Goal: Task Accomplishment & Management: Complete application form

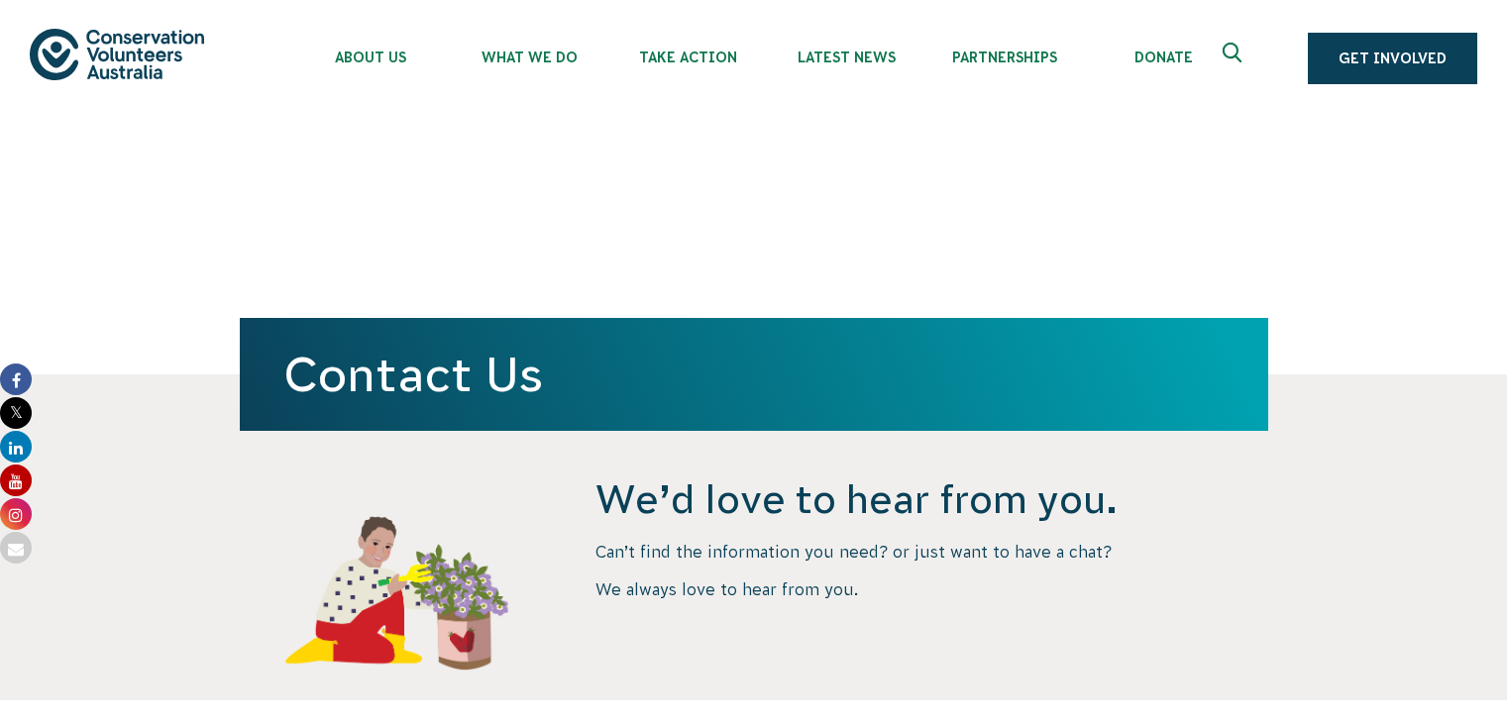
select select "Other"
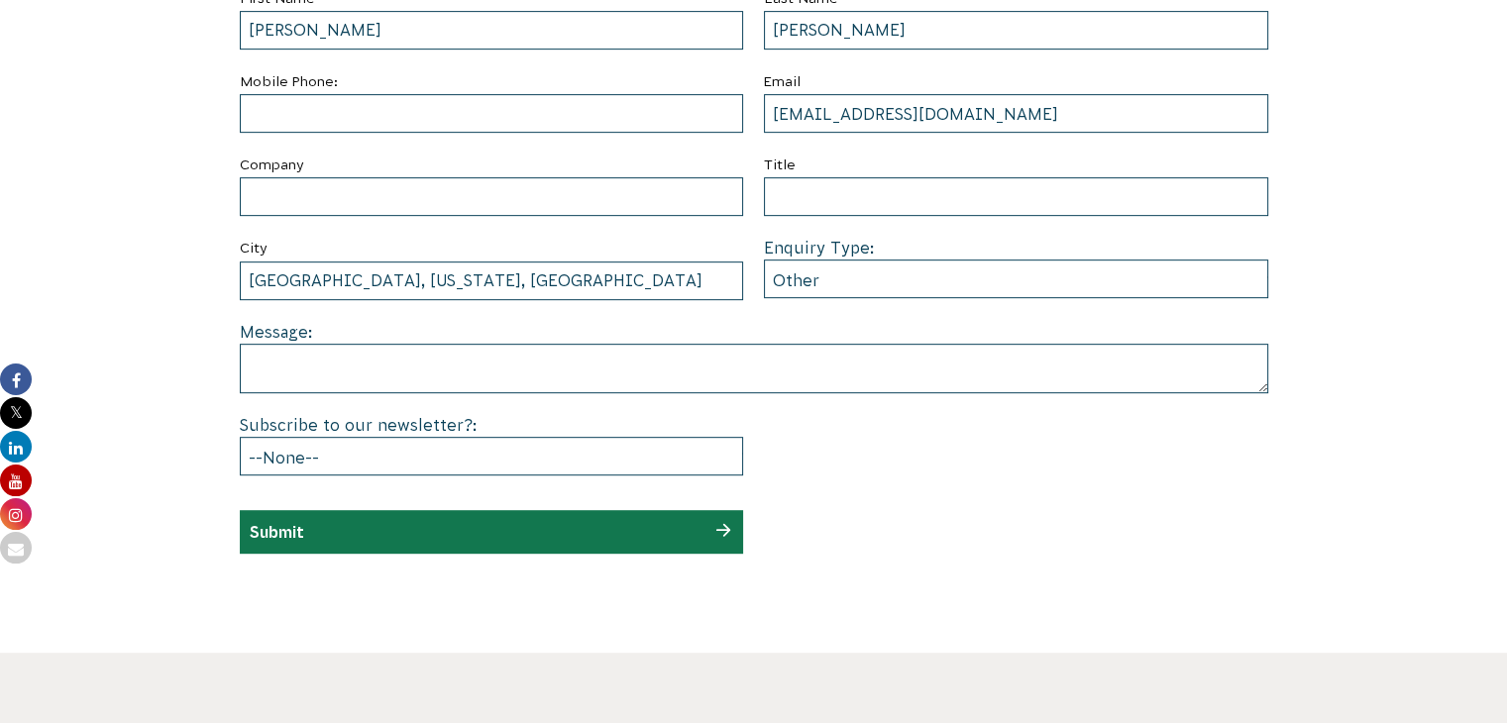
click at [152, 224] on section "Submit a enquiry First Name [PERSON_NAME] Name [PERSON_NAME] Mobile Phone: Emai…" at bounding box center [753, 231] width 1507 height 844
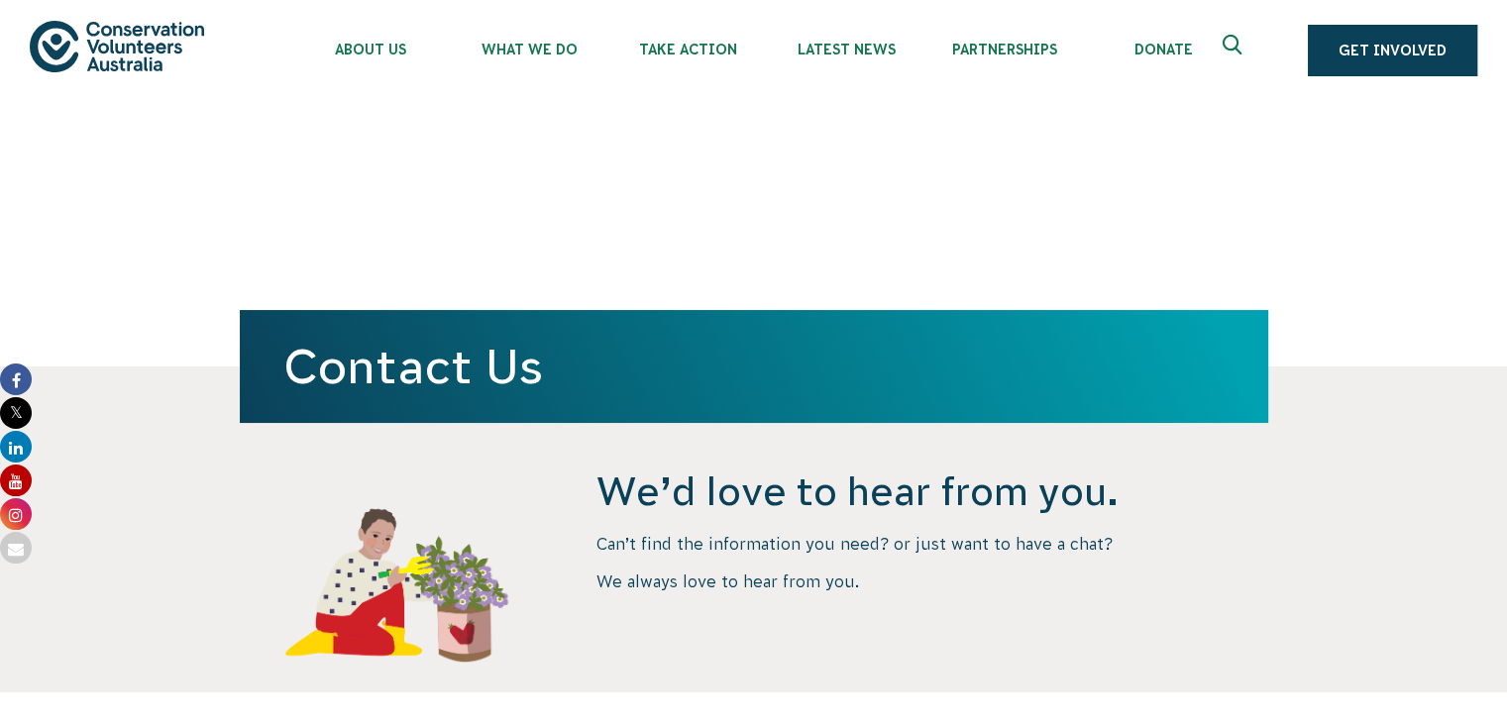
scroll to position [0, 0]
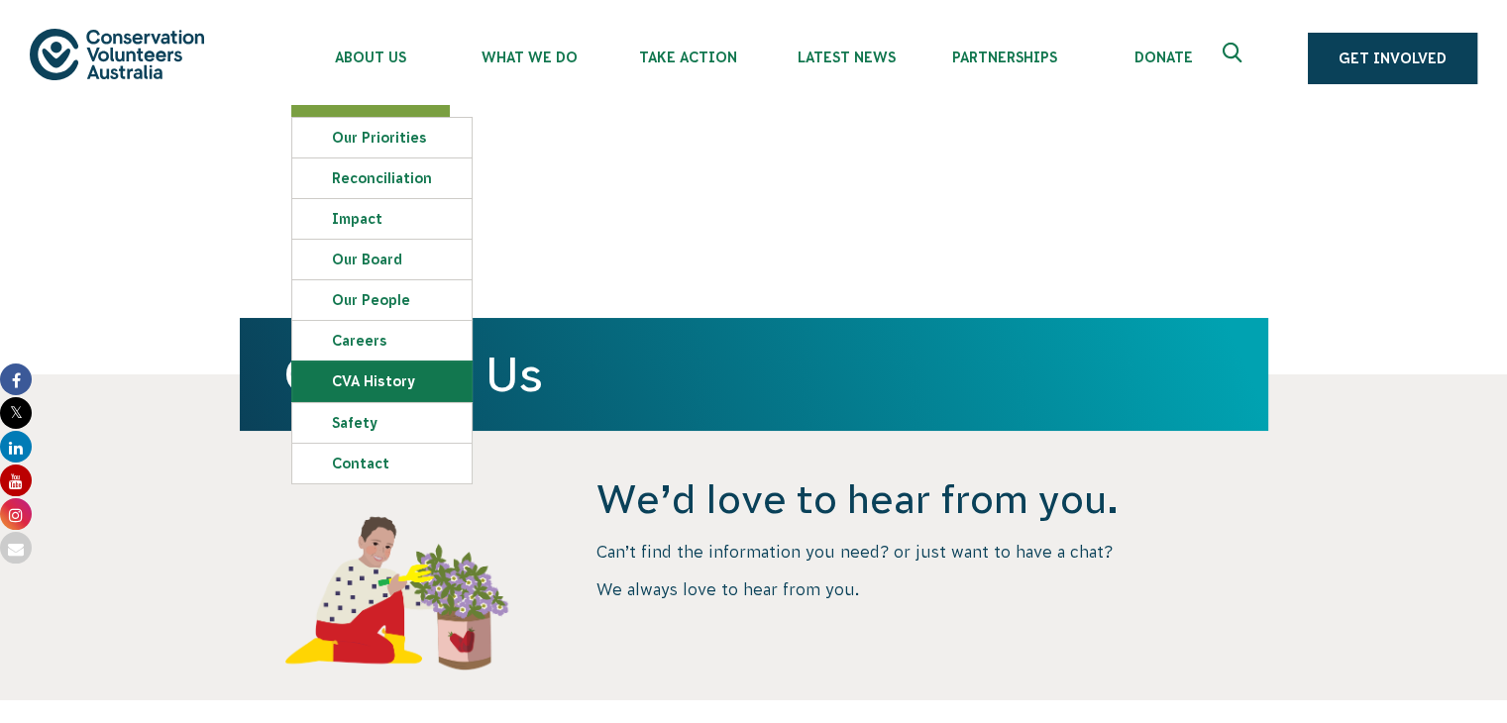
click at [370, 378] on link "CVA history" at bounding box center [381, 382] width 179 height 40
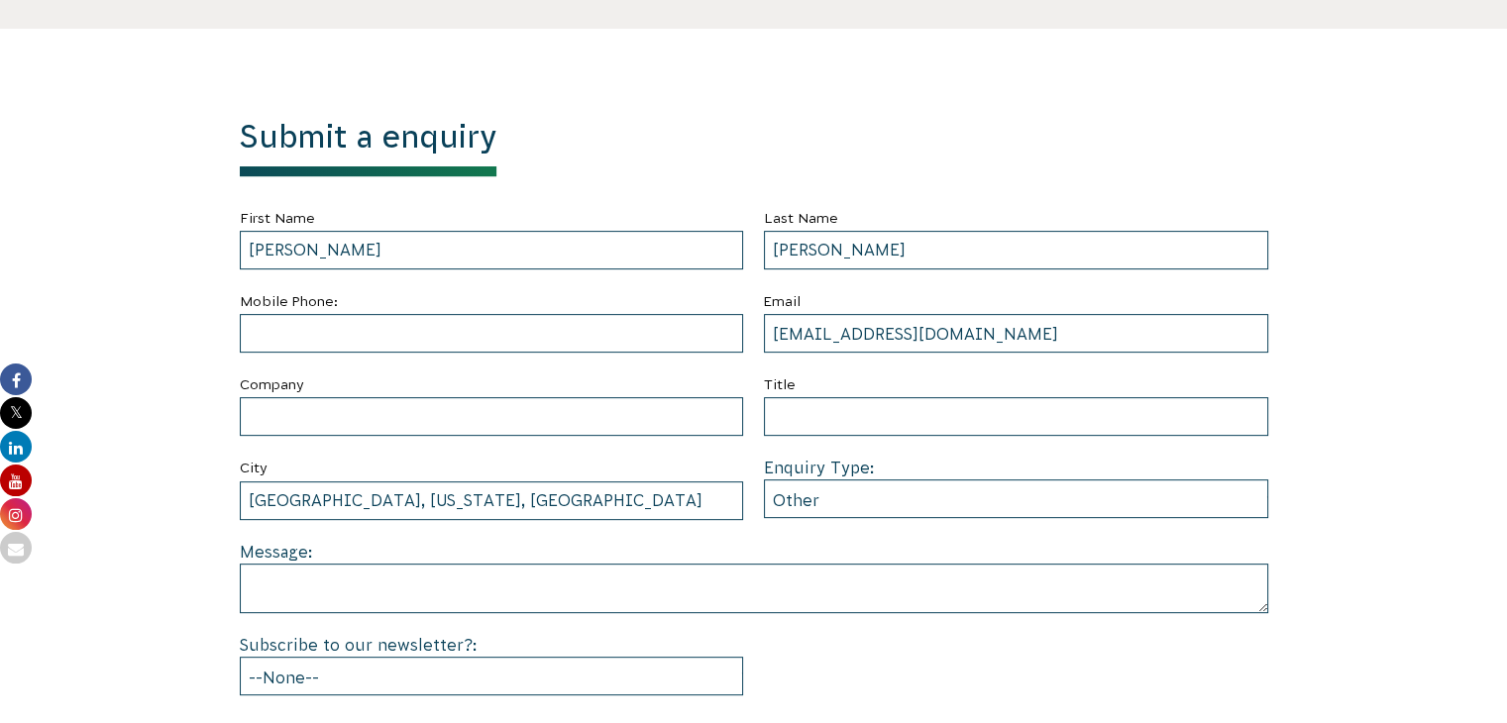
scroll to position [792, 0]
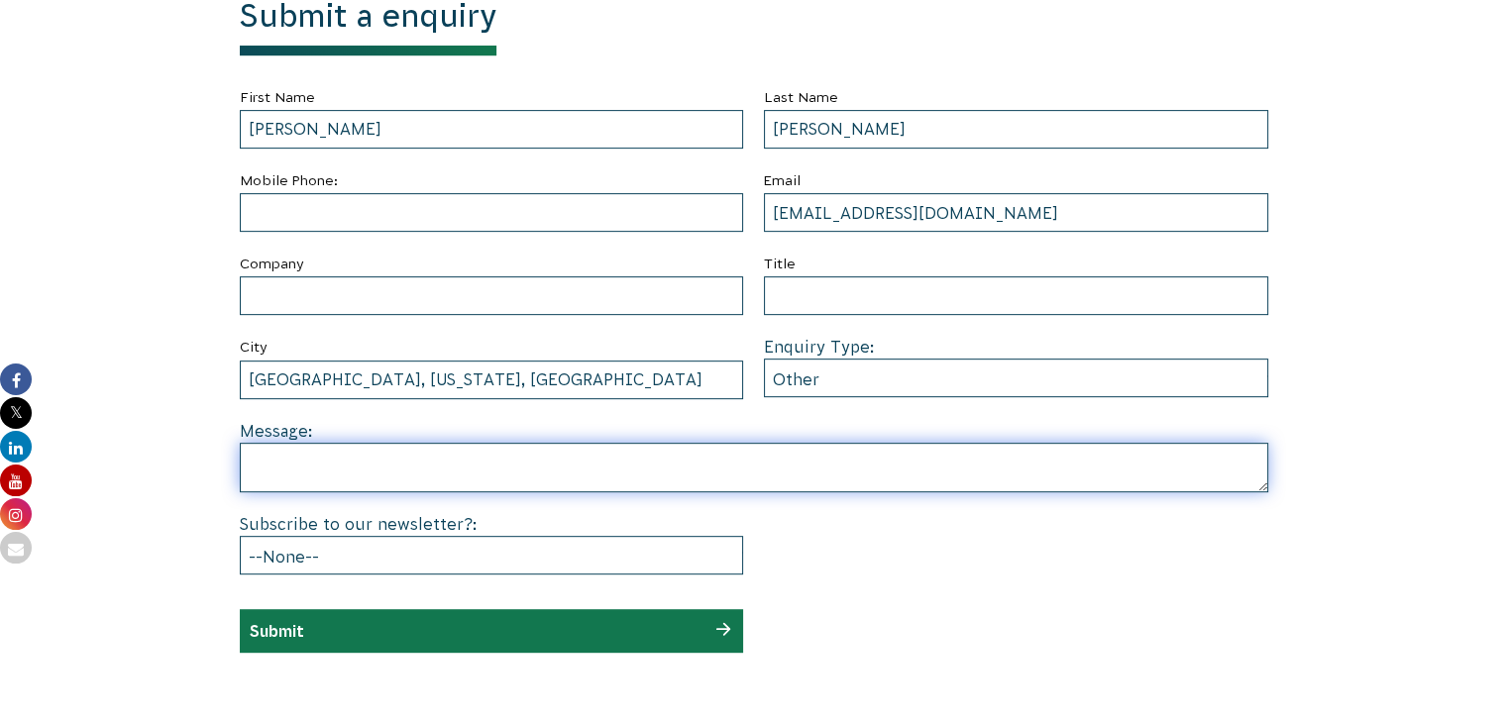
click at [399, 457] on textarea at bounding box center [754, 468] width 1028 height 50
paste textarea "Back in [DATE], from January to May, I was lucky enough to volunteer with your …"
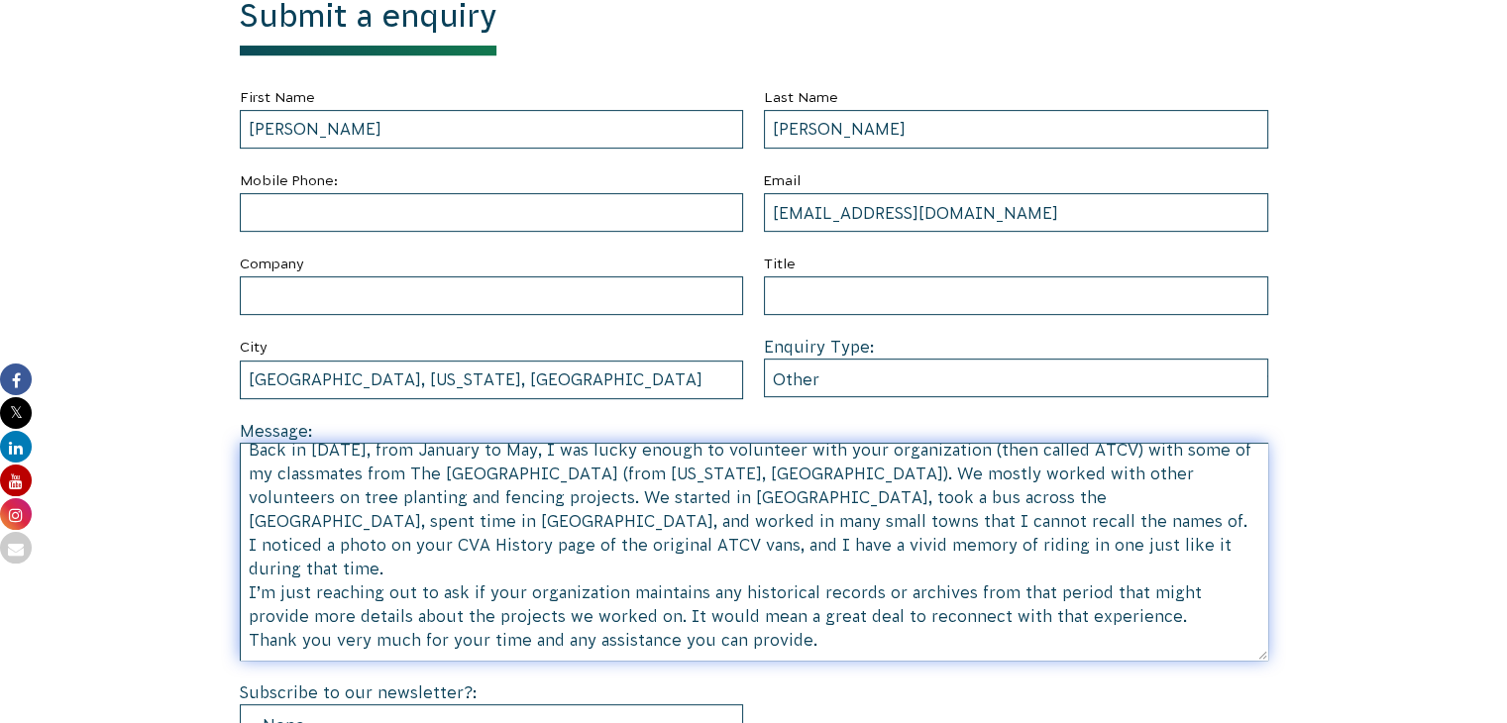
scroll to position [25, 0]
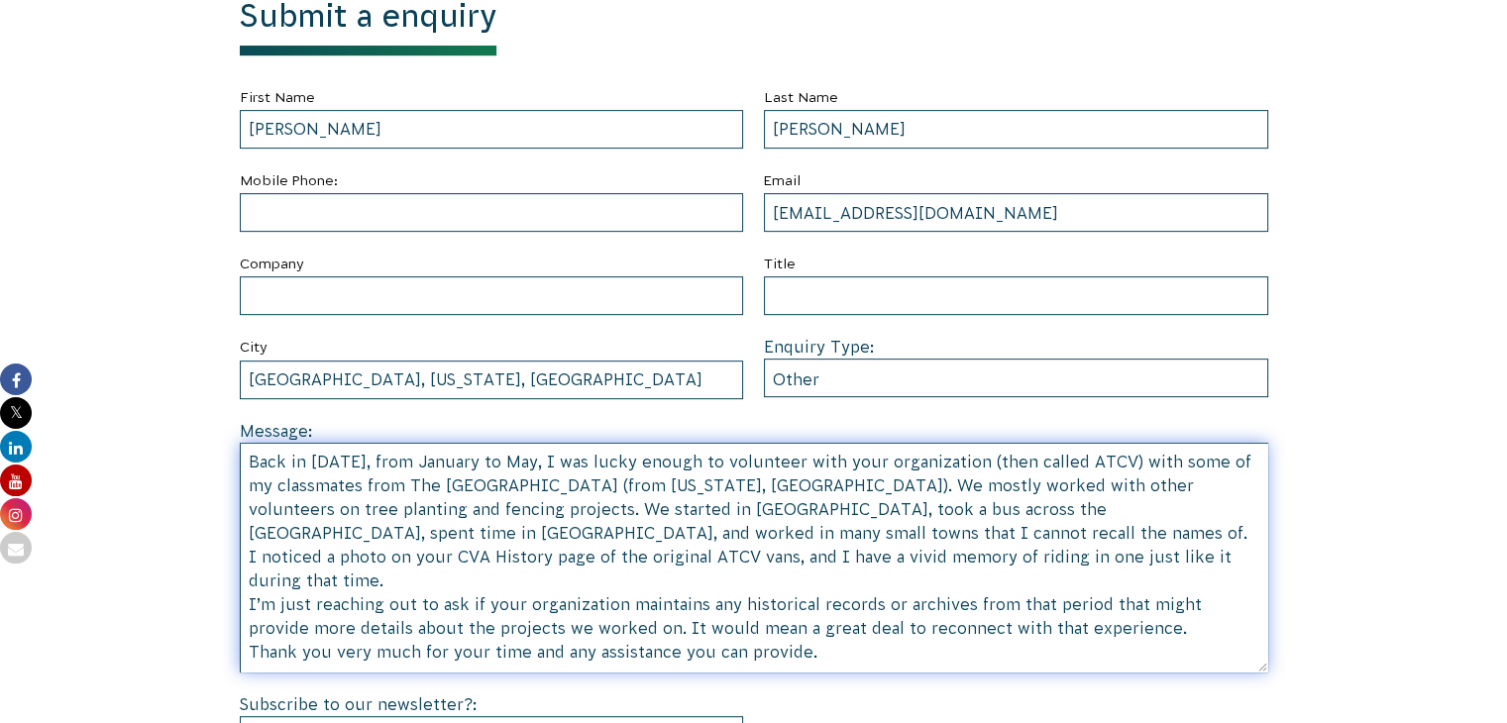
drag, startPoint x: 1260, startPoint y: 490, endPoint x: 1304, endPoint y: 661, distance: 175.9
click at [1314, 668] on section "Submit a enquiry First Name John Last Name Krainski Mobile Phone: Email johnkra…" at bounding box center [753, 420] width 1507 height 1024
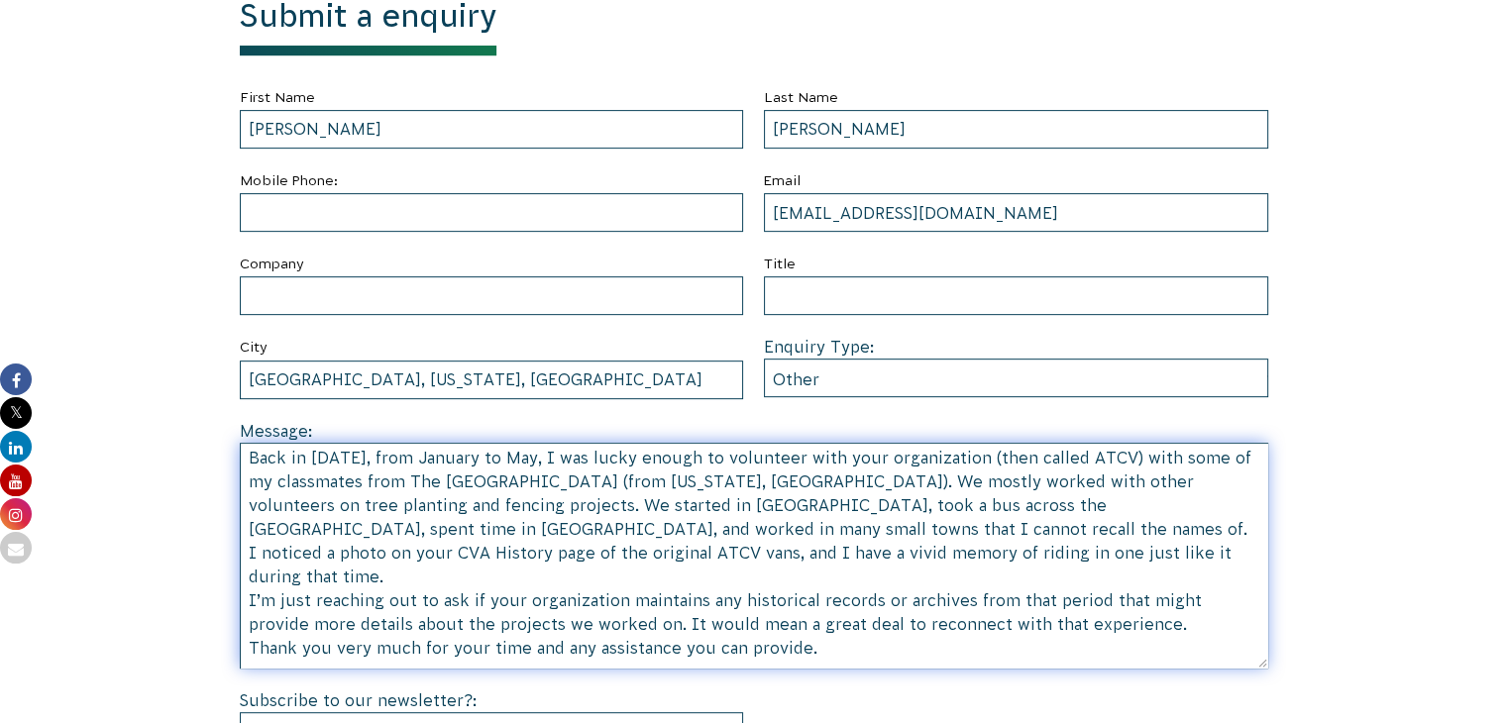
scroll to position [0, 0]
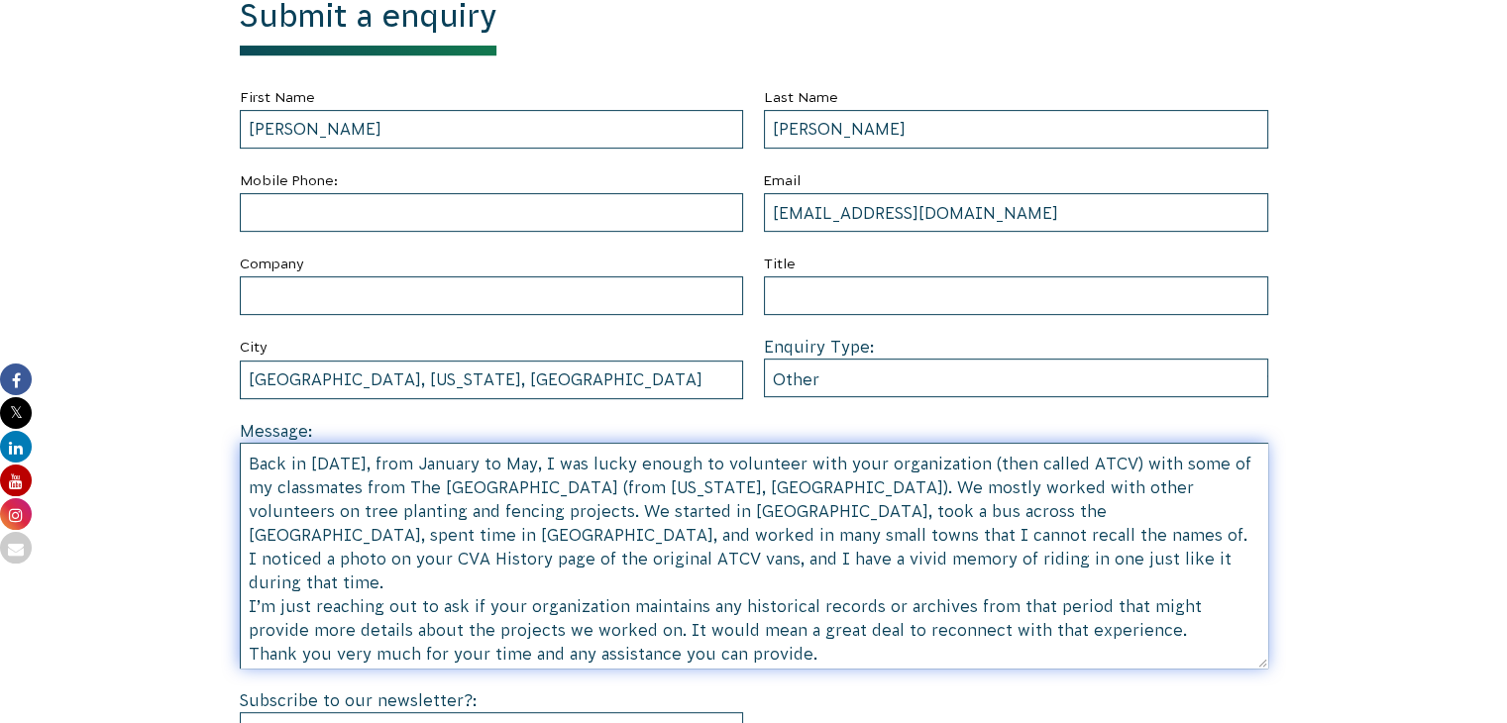
click at [620, 536] on textarea "Back in 1988, from January to May, I was lucky enough to volunteer with your or…" at bounding box center [754, 556] width 1028 height 226
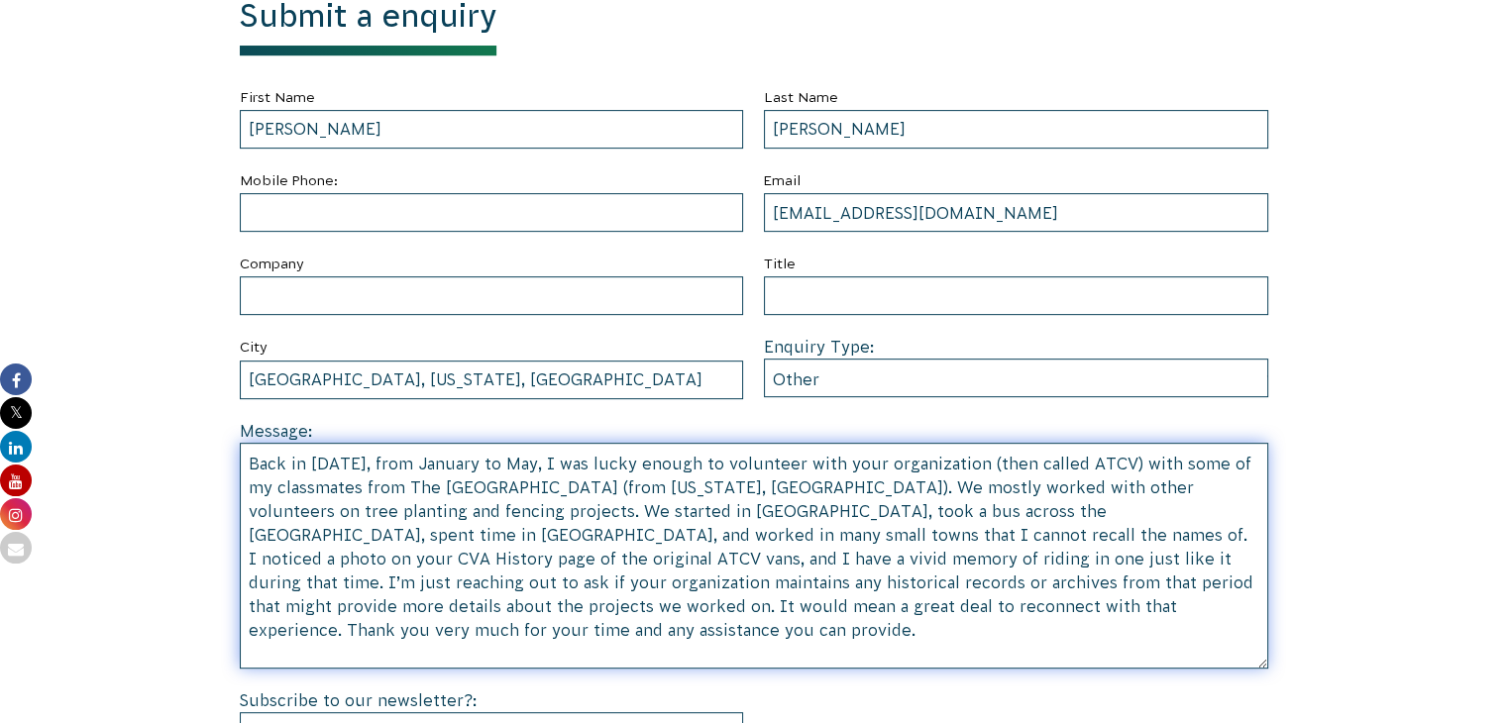
drag, startPoint x: 1137, startPoint y: 609, endPoint x: 32, endPoint y: 367, distance: 1131.8
click at [32, 367] on section "Submit a enquiry First Name John Last Name Krainski Mobile Phone: Email johnkra…" at bounding box center [753, 418] width 1507 height 1020
type textarea "Back in 1988, from January to May, I was lucky enough to volunteer with your or…"
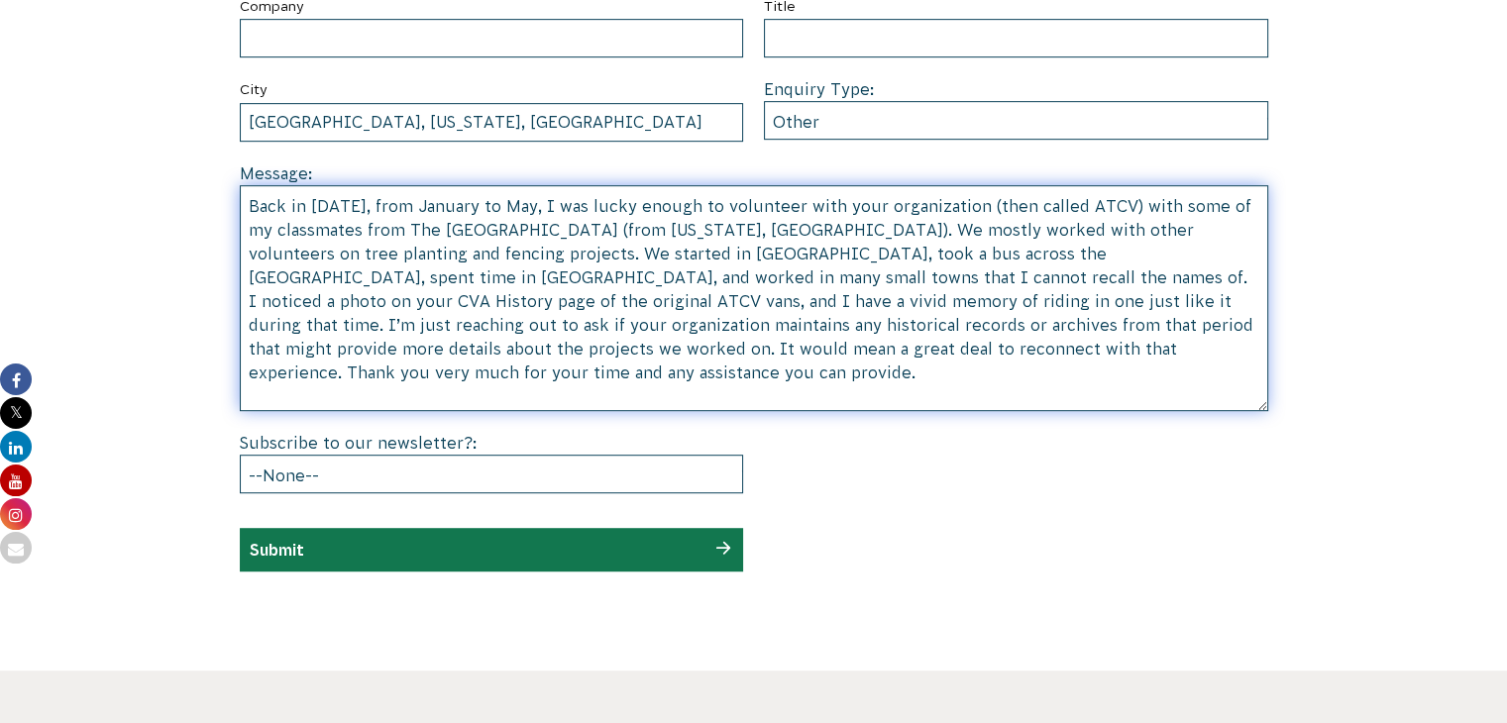
scroll to position [1090, 0]
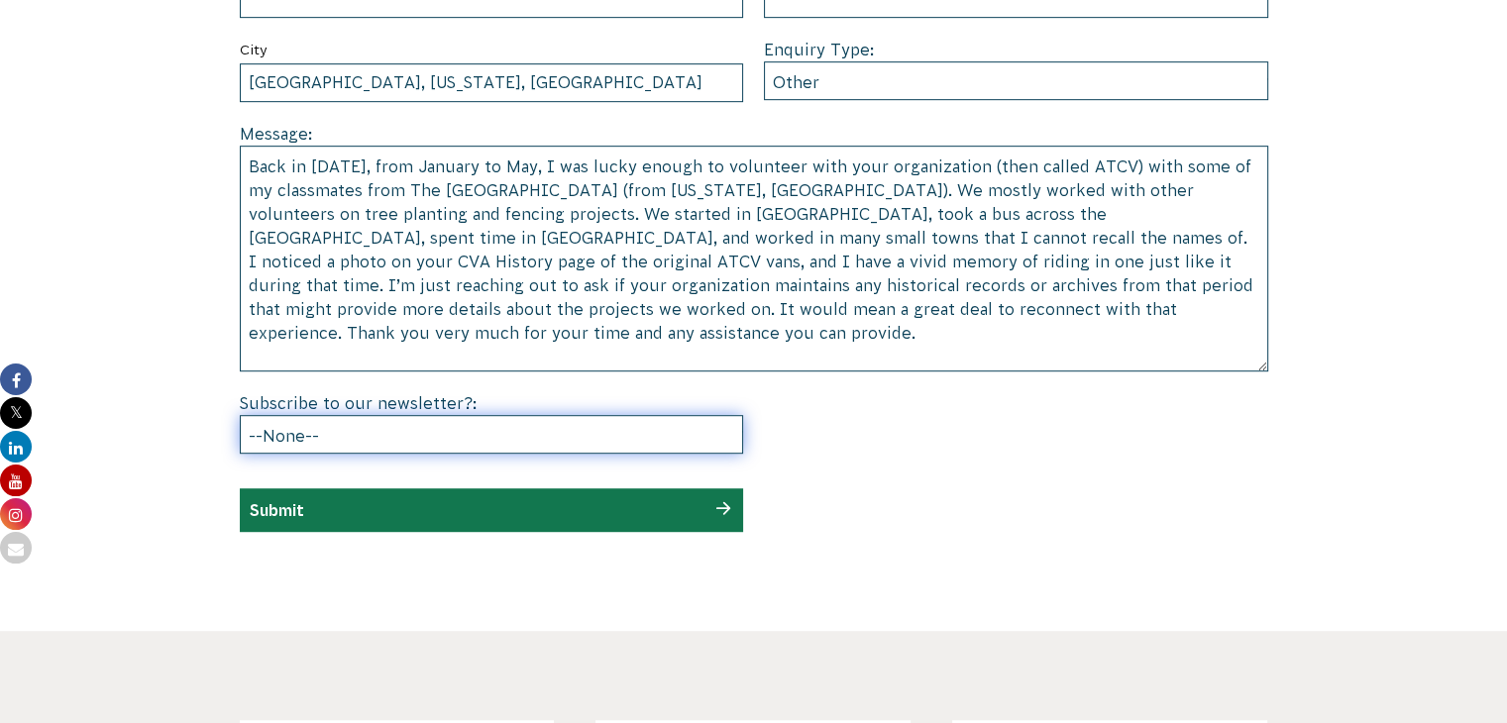
click at [279, 445] on select "--None-- Yes No" at bounding box center [492, 434] width 504 height 39
select select "Yes"
click at [240, 415] on select "--None-- Yes No" at bounding box center [492, 434] width 504 height 39
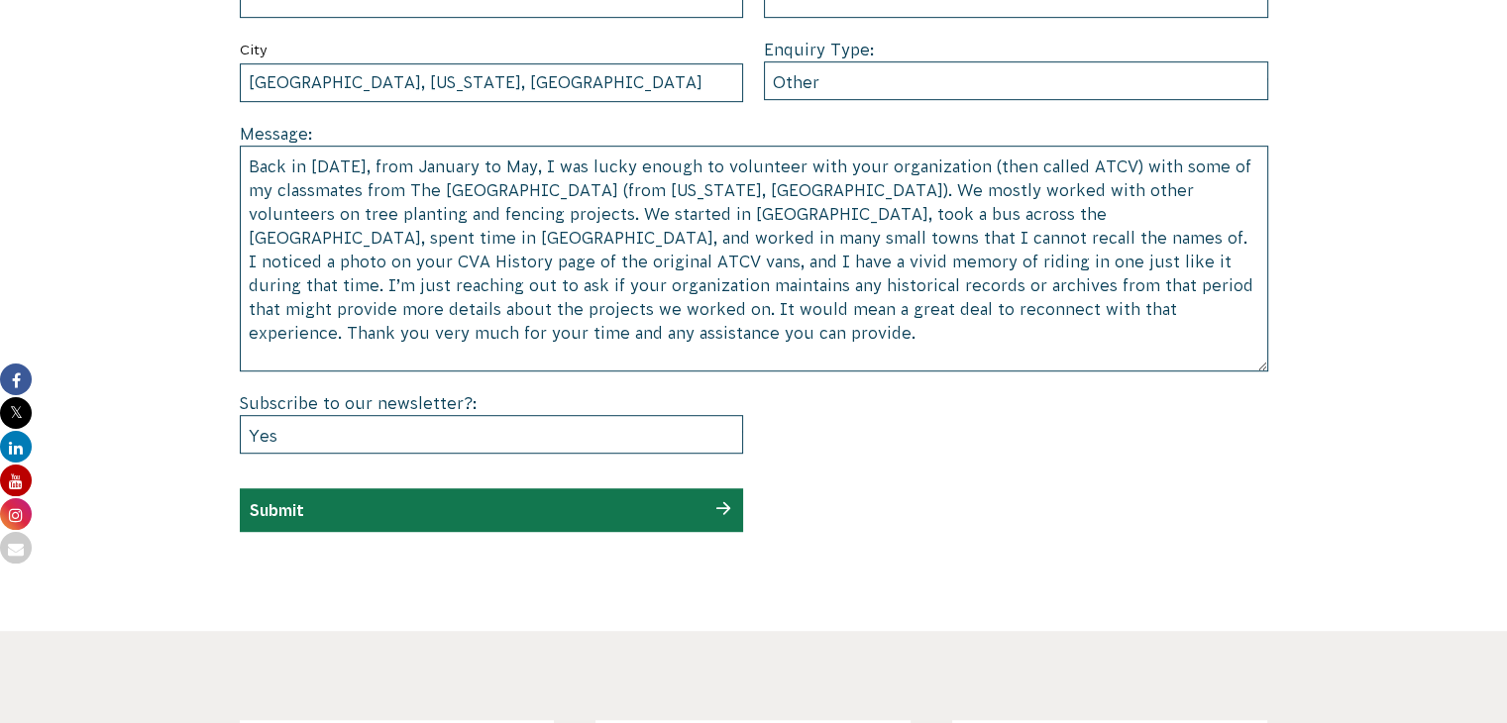
click at [273, 496] on div "Submit" at bounding box center [492, 510] width 504 height 44
click at [272, 508] on input "Submit" at bounding box center [277, 510] width 54 height 18
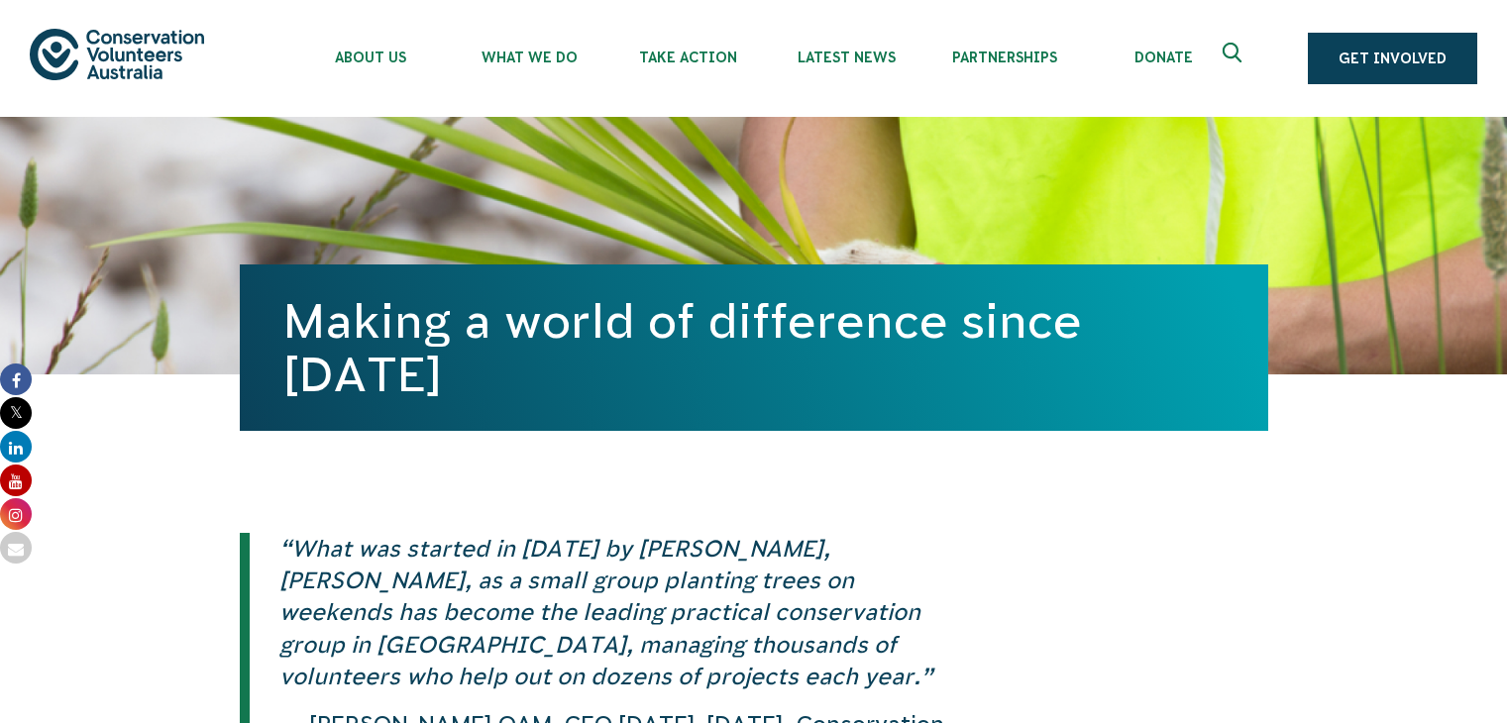
scroll to position [693, 0]
